Goal: Information Seeking & Learning: Learn about a topic

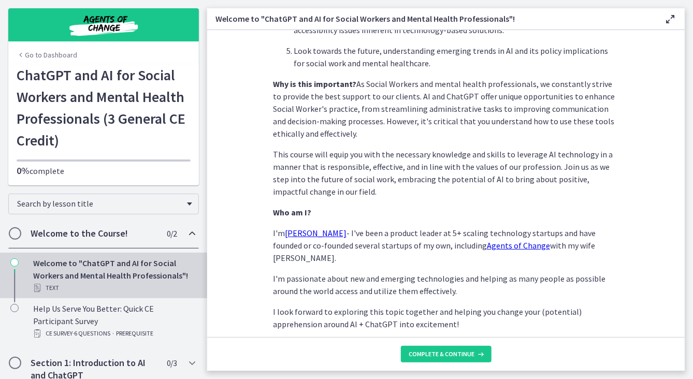
scroll to position [465, 0]
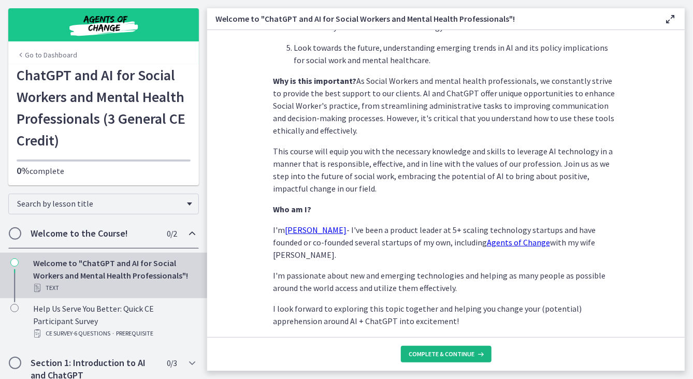
click at [438, 354] on span "Complete & continue" at bounding box center [442, 354] width 66 height 8
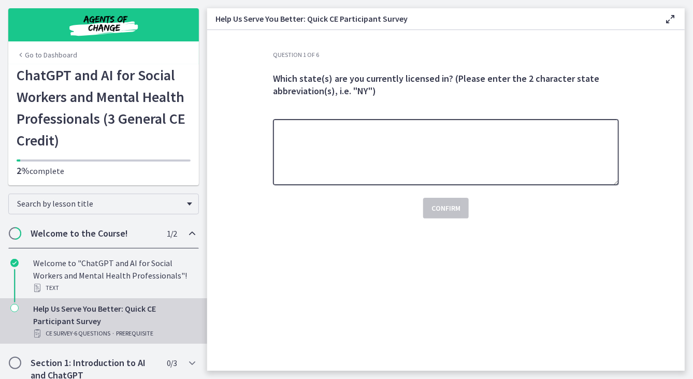
click at [360, 151] on textarea at bounding box center [446, 152] width 346 height 66
type textarea "*********"
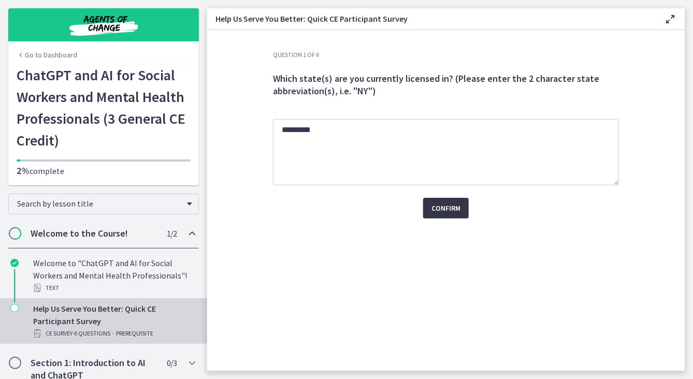
click at [438, 206] on span "Confirm" at bounding box center [446, 208] width 29 height 12
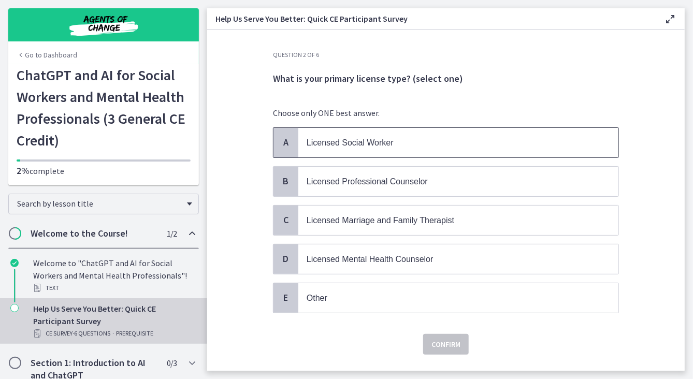
click at [345, 139] on span "Licensed Social Worker" at bounding box center [350, 142] width 87 height 9
click at [441, 344] on span "Confirm" at bounding box center [446, 344] width 29 height 12
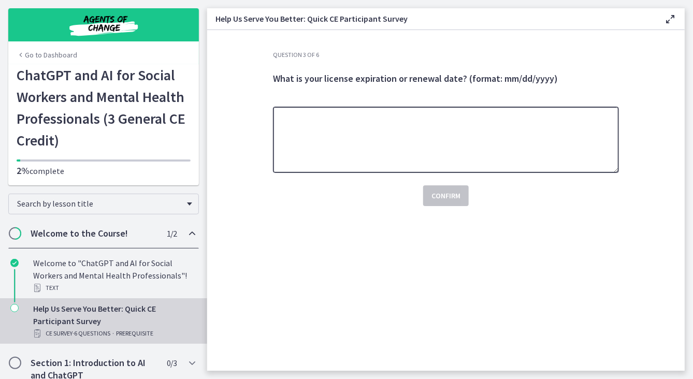
click at [316, 116] on textarea at bounding box center [446, 140] width 346 height 66
type textarea "**********"
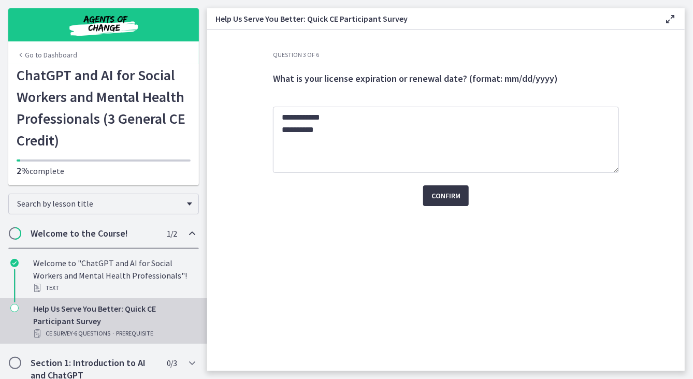
click at [461, 199] on button "Confirm" at bounding box center [446, 195] width 46 height 21
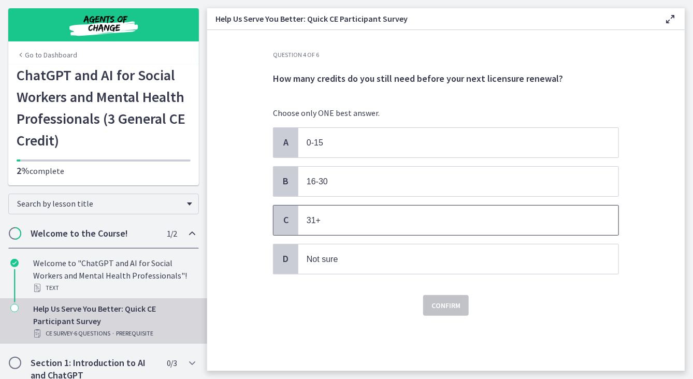
click at [285, 214] on span "C" at bounding box center [286, 220] width 12 height 12
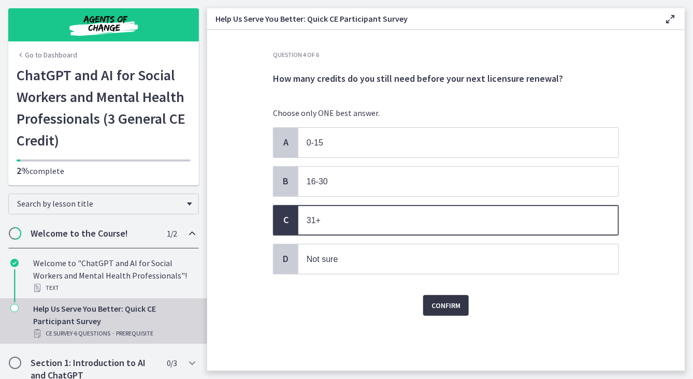
click at [450, 302] on span "Confirm" at bounding box center [446, 305] width 29 height 12
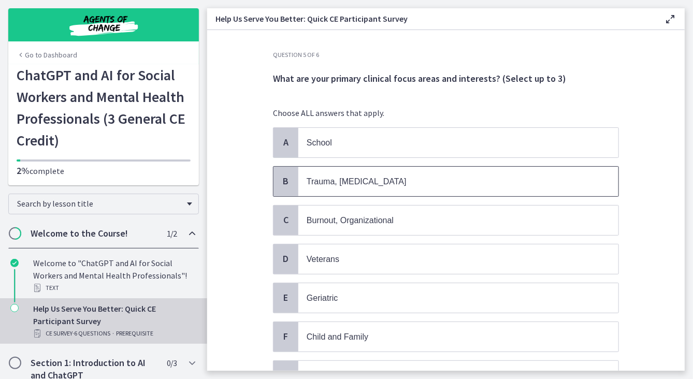
click at [344, 173] on span "Trauma, [MEDICAL_DATA]" at bounding box center [458, 182] width 320 height 30
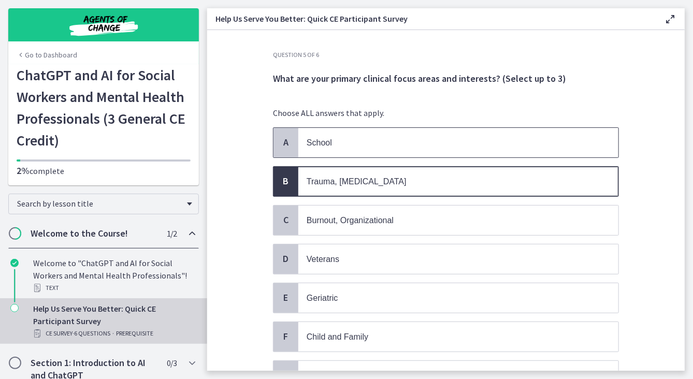
click at [380, 143] on p "School" at bounding box center [448, 142] width 283 height 13
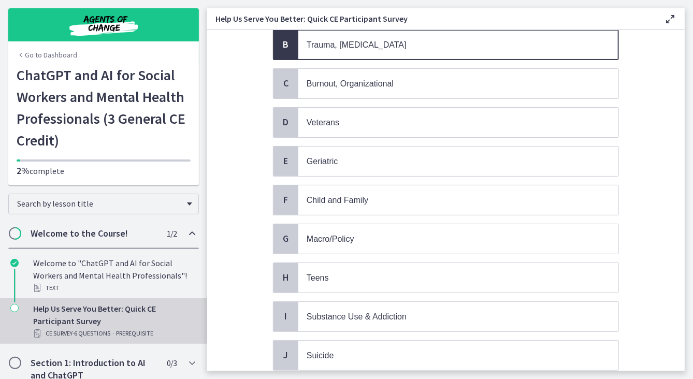
scroll to position [165, 0]
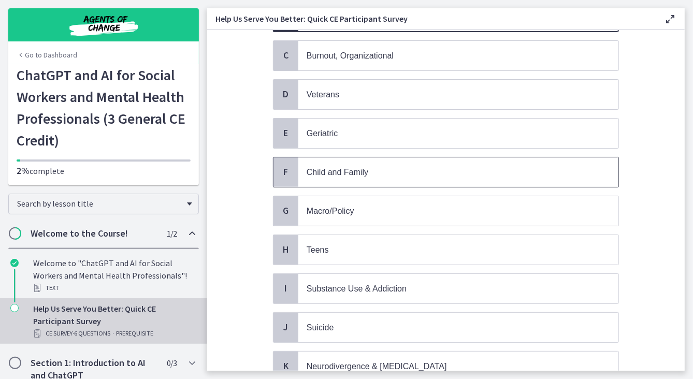
click at [429, 170] on p "Child and Family" at bounding box center [448, 172] width 283 height 13
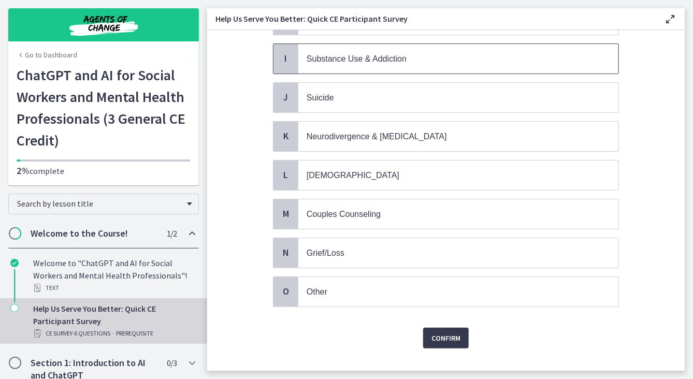
scroll to position [403, 0]
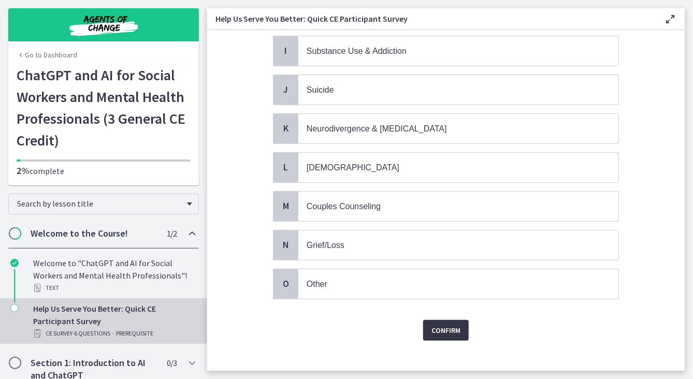
click at [443, 324] on span "Confirm" at bounding box center [446, 330] width 29 height 12
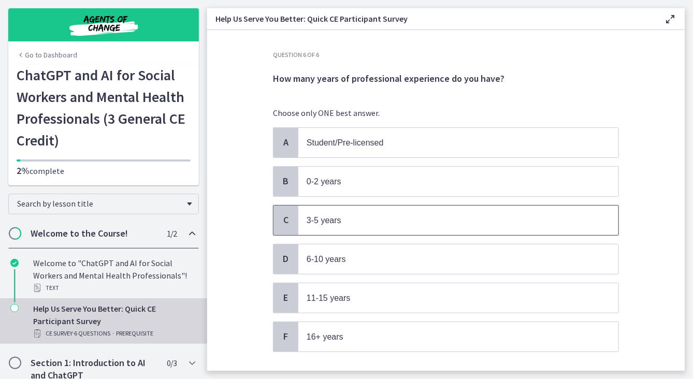
click at [363, 220] on p "3-5 years" at bounding box center [448, 220] width 283 height 13
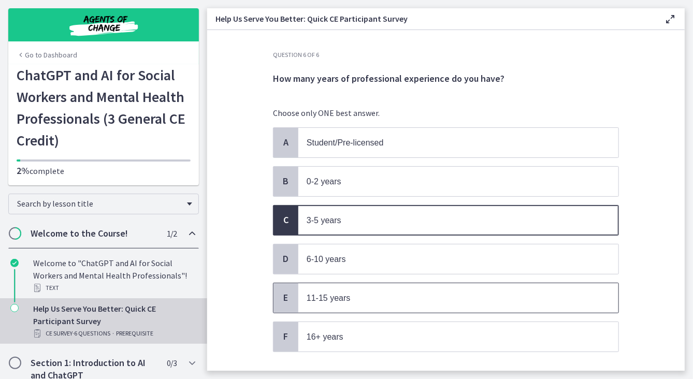
scroll to position [60, 0]
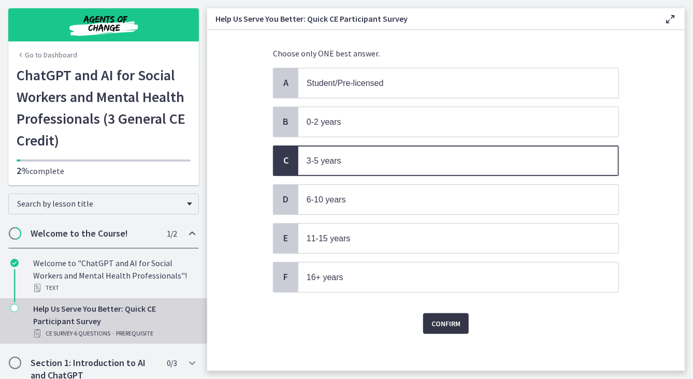
click at [453, 320] on span "Confirm" at bounding box center [446, 324] width 29 height 12
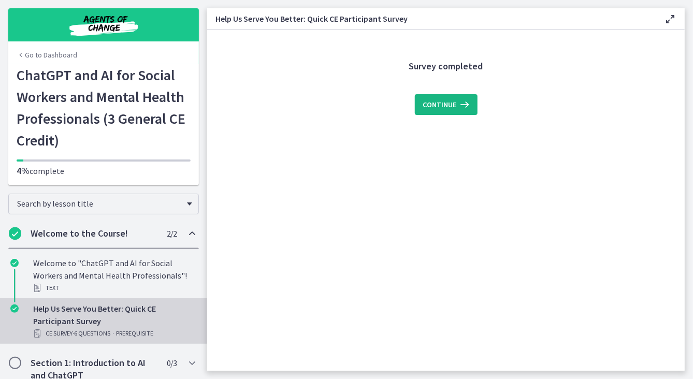
scroll to position [0, 0]
click at [434, 108] on span "Continue" at bounding box center [440, 104] width 34 height 12
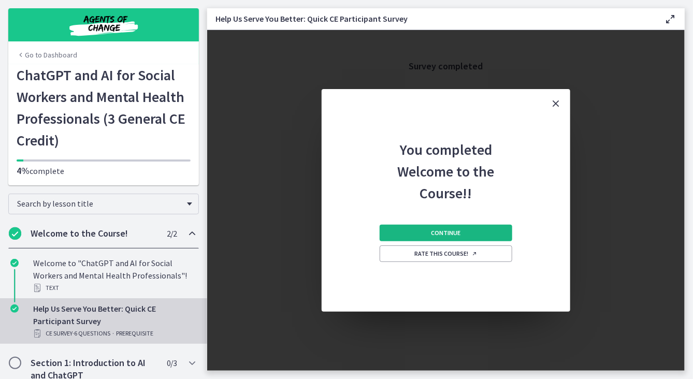
click at [457, 235] on span "Continue" at bounding box center [447, 233] width 30 height 8
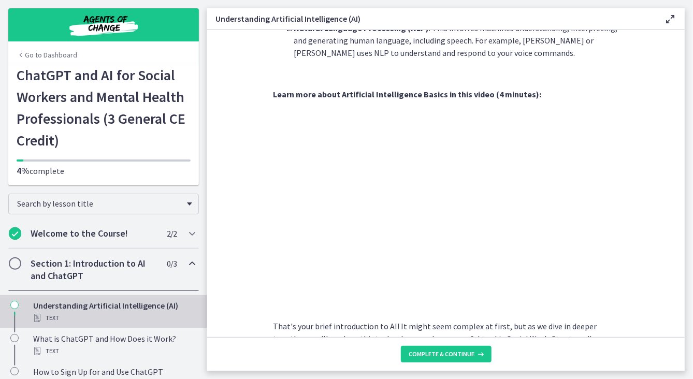
scroll to position [454, 0]
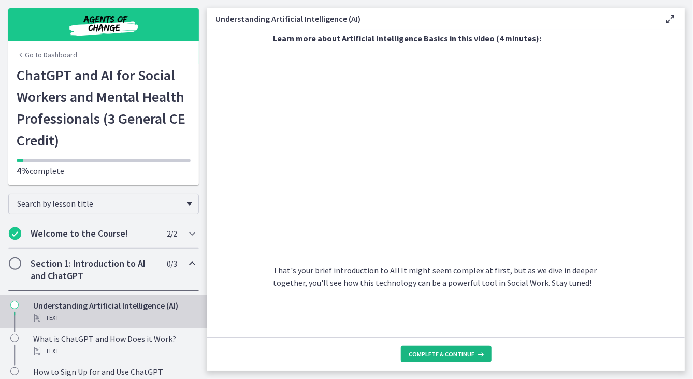
click at [450, 353] on span "Complete & continue" at bounding box center [442, 354] width 66 height 8
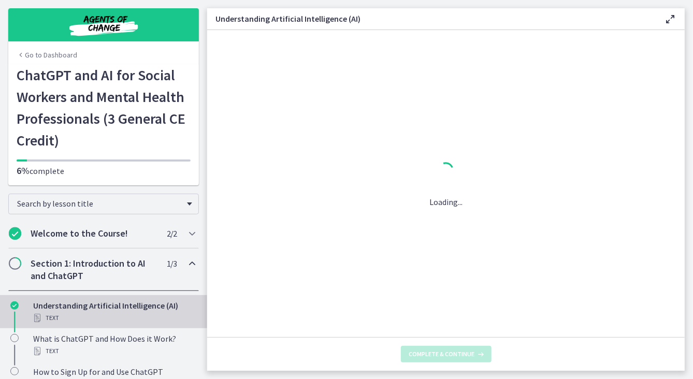
scroll to position [0, 0]
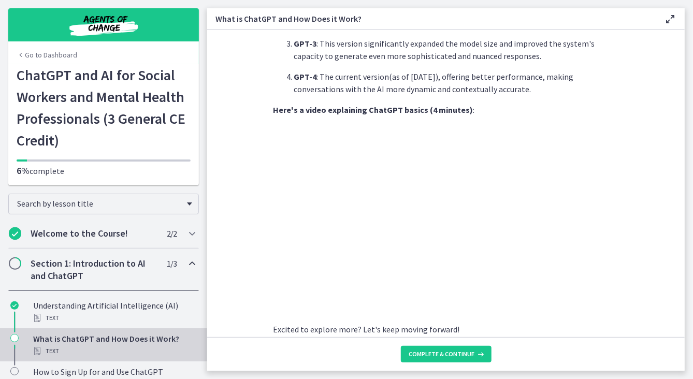
scroll to position [478, 0]
click at [450, 353] on span "Complete & continue" at bounding box center [442, 354] width 66 height 8
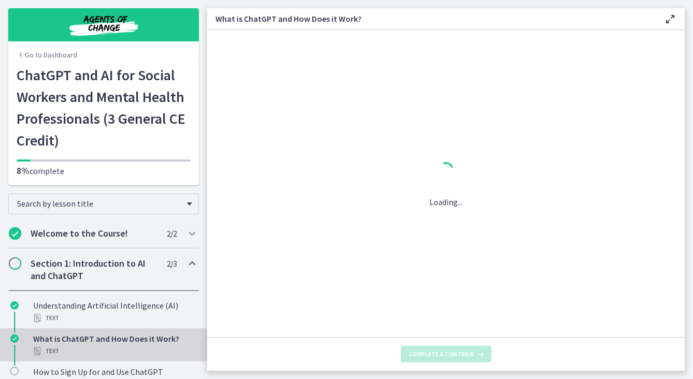
scroll to position [0, 0]
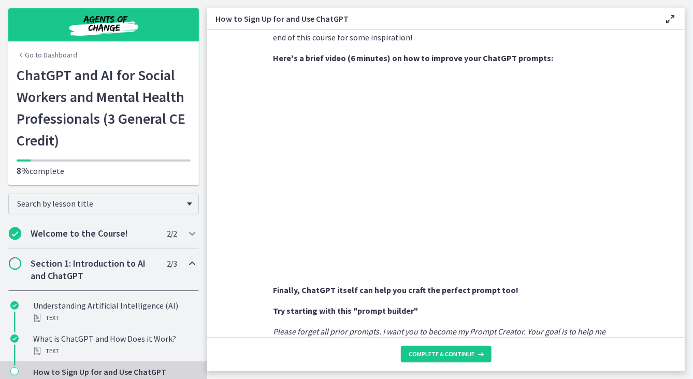
scroll to position [394, 0]
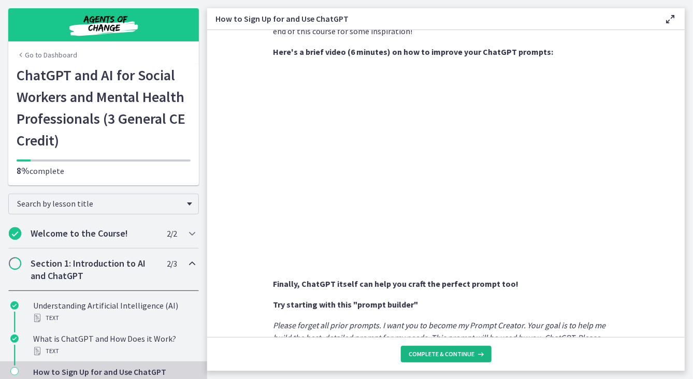
click at [444, 356] on span "Complete & continue" at bounding box center [442, 354] width 66 height 8
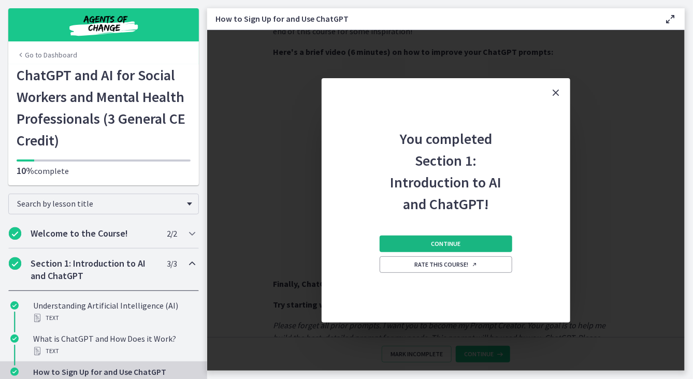
click at [448, 242] on span "Continue" at bounding box center [447, 244] width 30 height 8
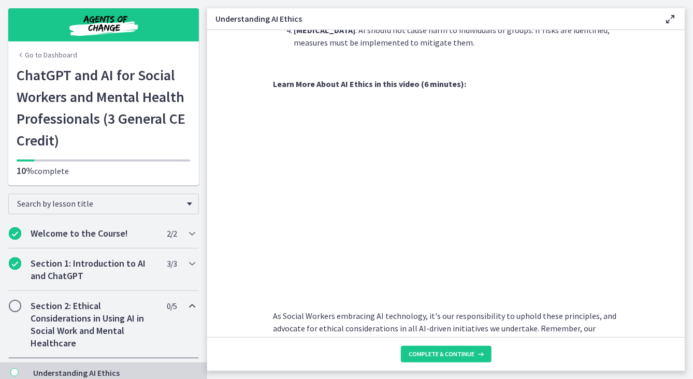
scroll to position [453, 0]
